Goal: Transaction & Acquisition: Purchase product/service

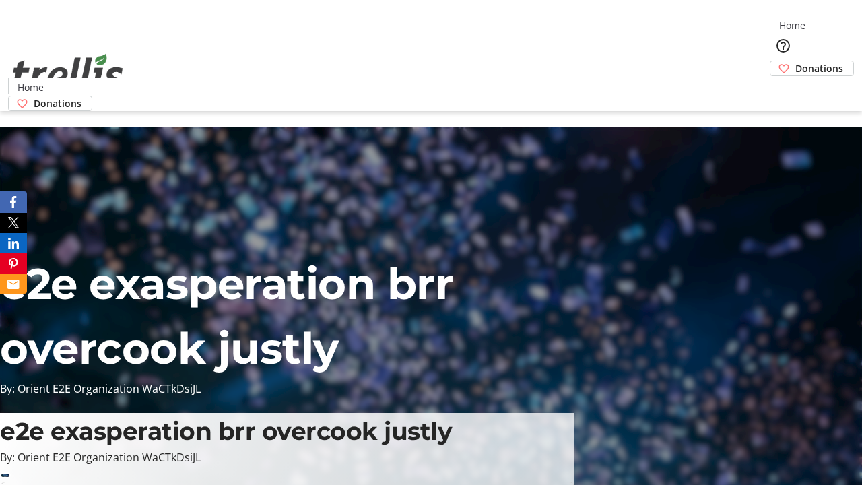
click at [824, 20] on span "Sign Up" at bounding box center [829, 19] width 39 height 16
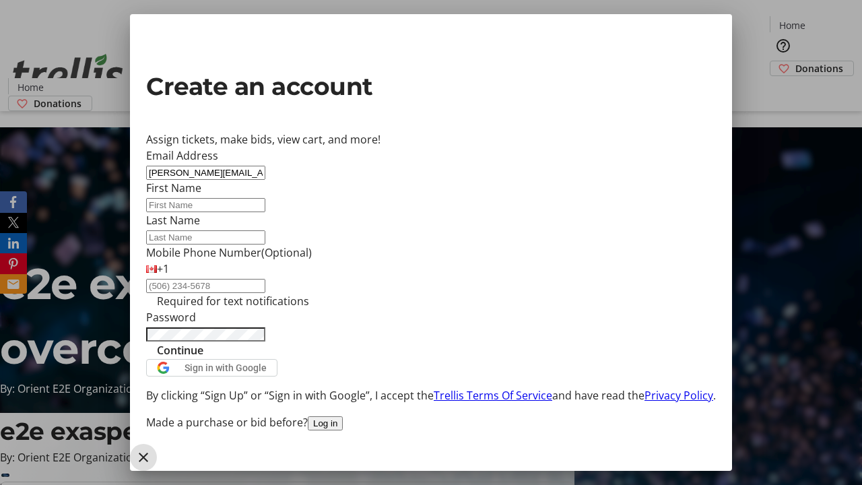
type input "[PERSON_NAME][EMAIL_ADDRESS][DOMAIN_NAME]"
type input "[PERSON_NAME]"
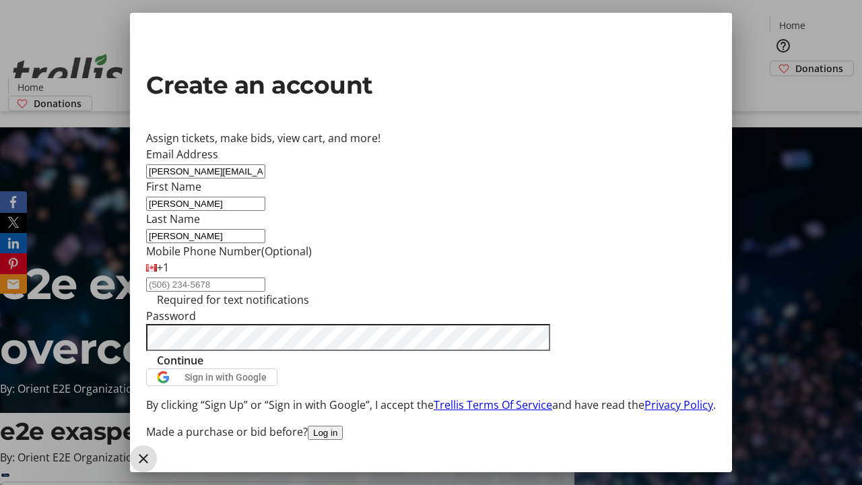
type input "[PERSON_NAME]"
click at [203, 368] on span "Continue" at bounding box center [180, 360] width 46 height 16
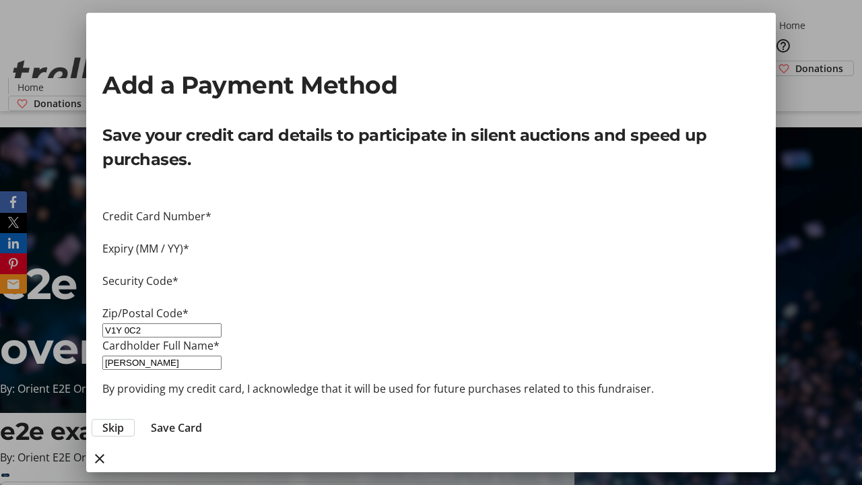
type input "V1Y 0C2"
click at [202, 420] on span "Save Card" at bounding box center [176, 428] width 51 height 16
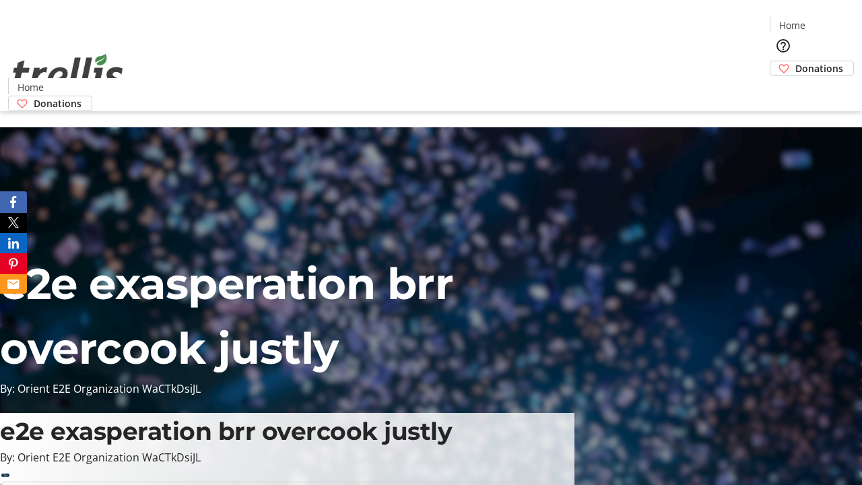
click at [795, 61] on span "Donations" at bounding box center [819, 68] width 48 height 14
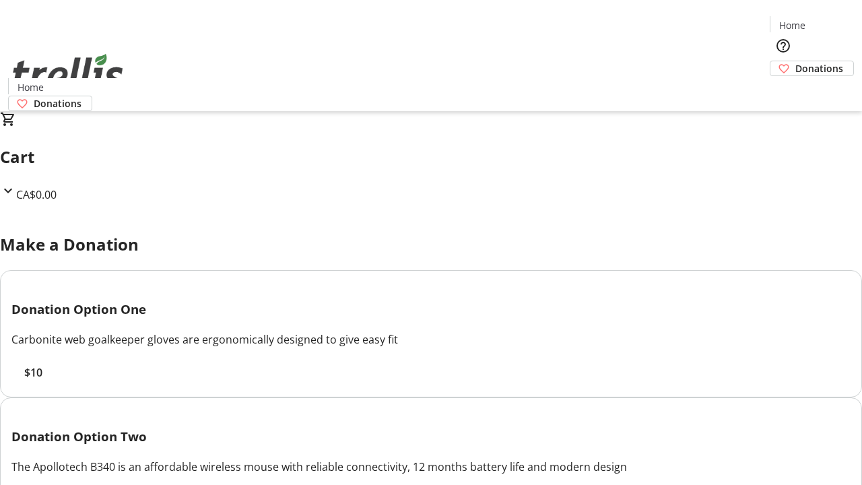
click at [42, 381] on span "$10" at bounding box center [33, 372] width 18 height 16
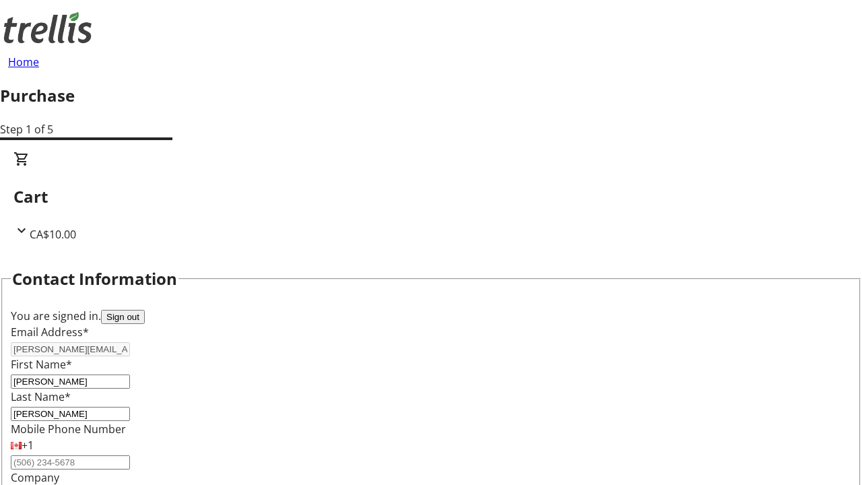
select select "BC"
select select "CA"
type input "Kelowna"
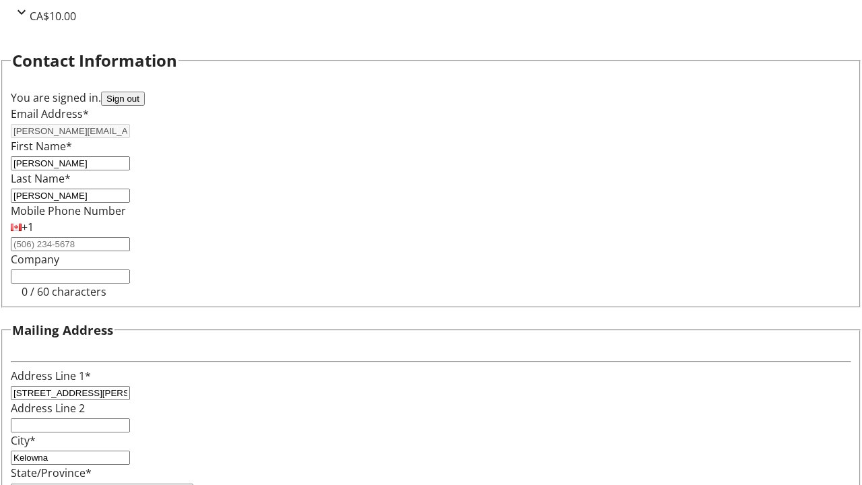
type input "V1Y 0C2"
